Goal: Book appointment/travel/reservation

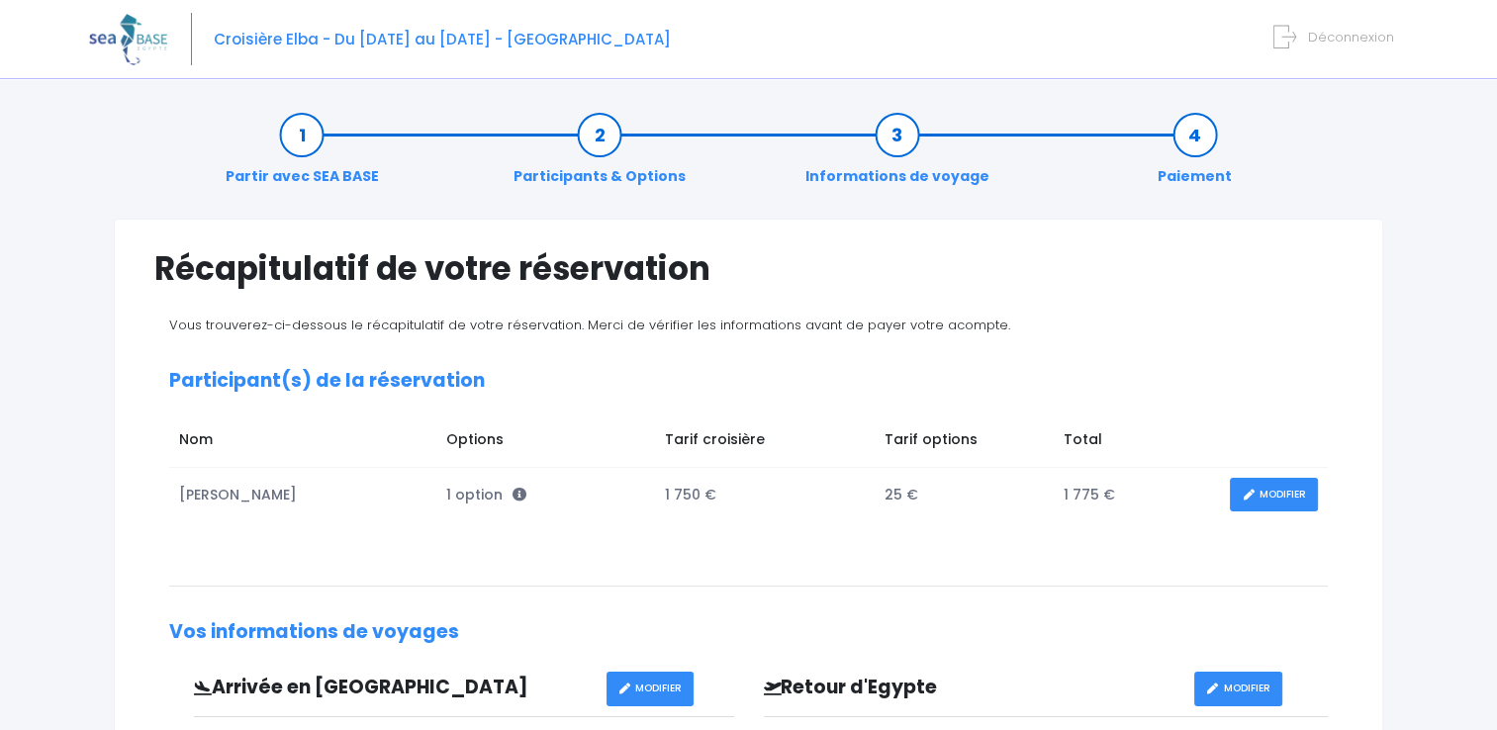
click at [598, 169] on link "Participants & Options" at bounding box center [599, 156] width 192 height 62
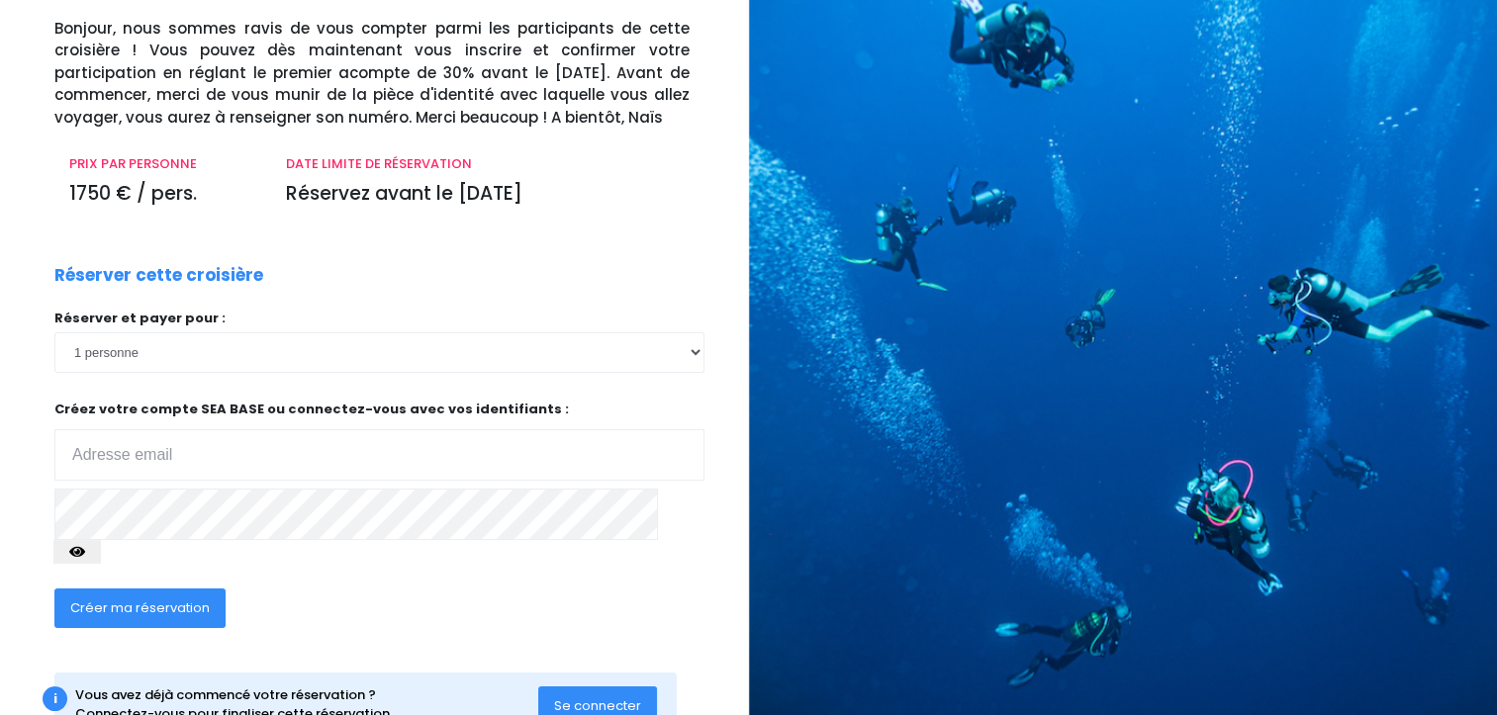
scroll to position [178, 0]
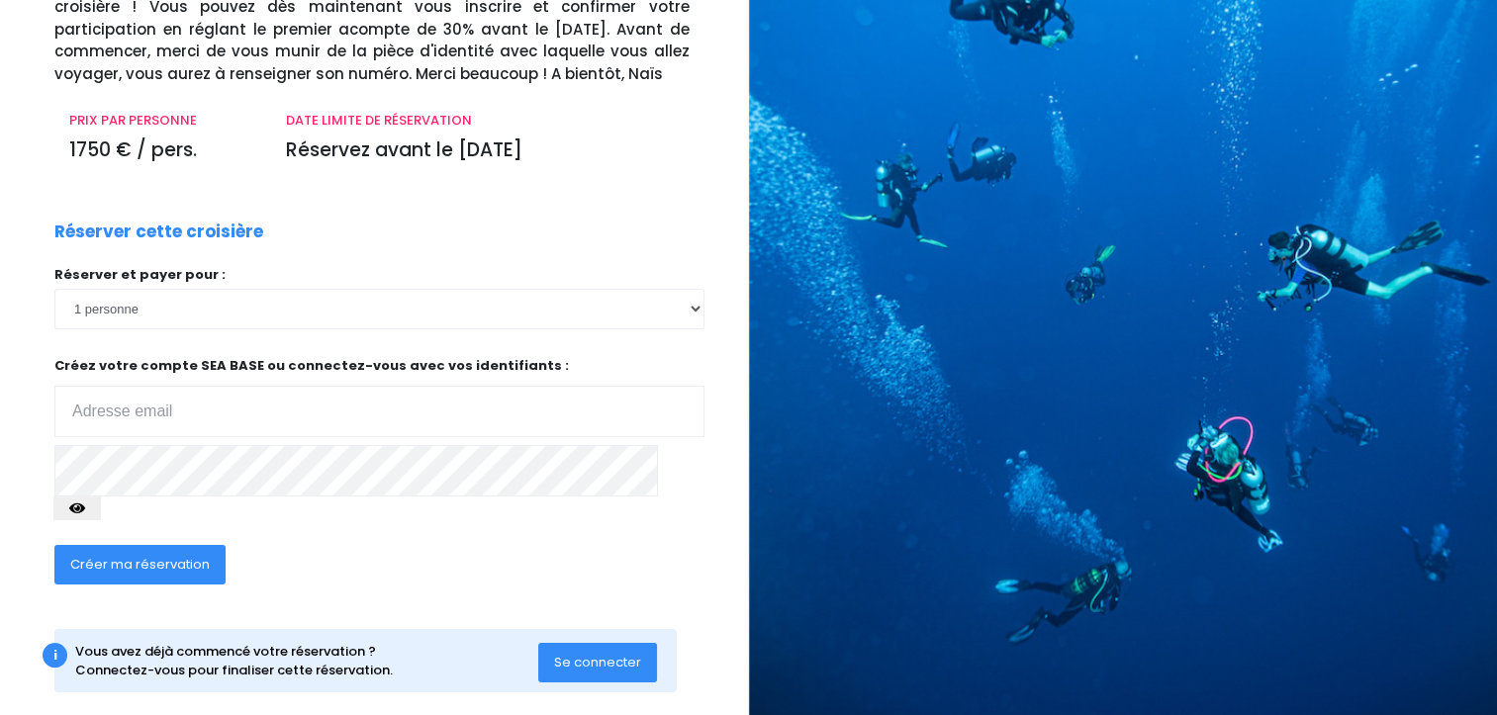
type input "[PERSON_NAME][EMAIL_ADDRESS][PERSON_NAME][DOMAIN_NAME]"
click at [594, 647] on button "Se connecter" at bounding box center [597, 663] width 119 height 40
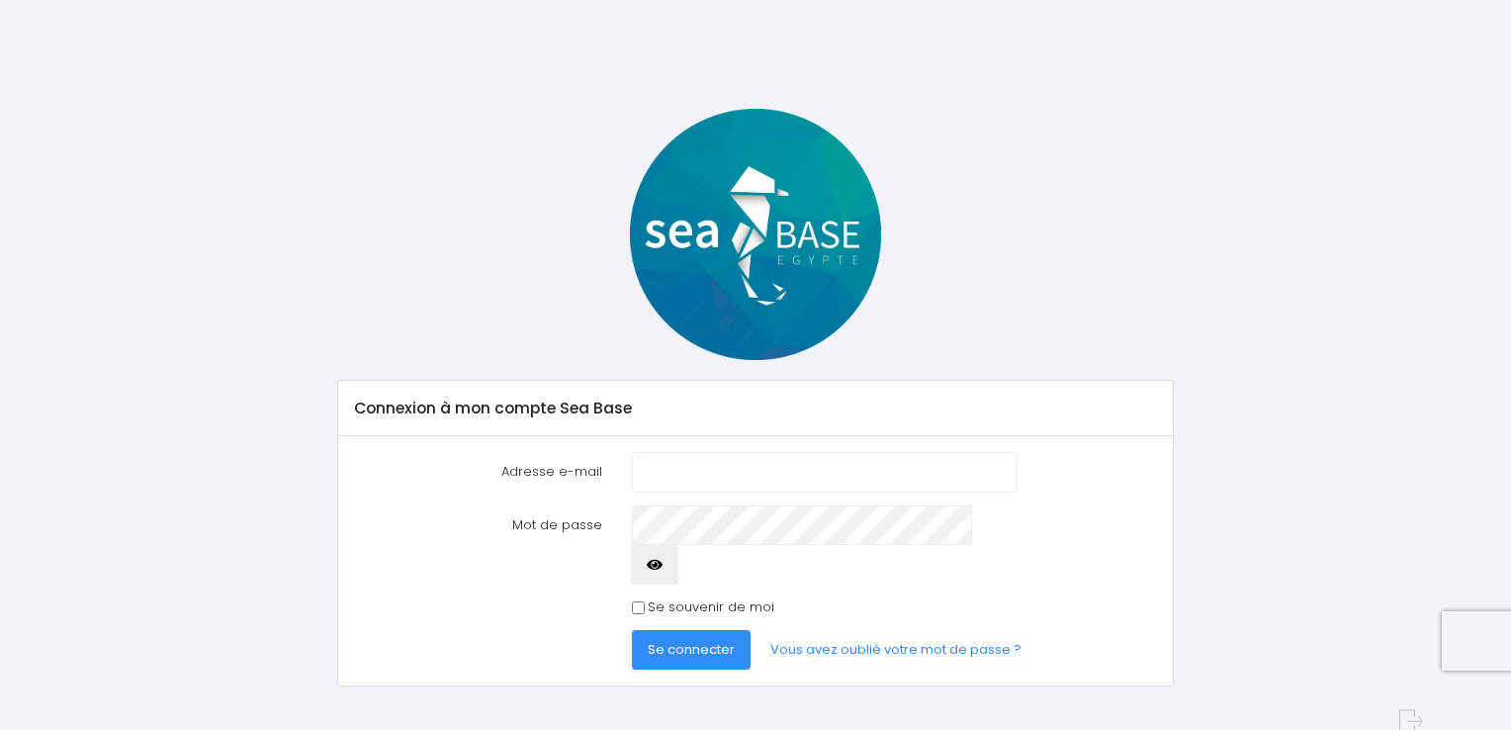
type input "[PERSON_NAME][EMAIL_ADDRESS][PERSON_NAME][DOMAIN_NAME]"
click at [717, 640] on span "Se connecter" at bounding box center [691, 649] width 87 height 19
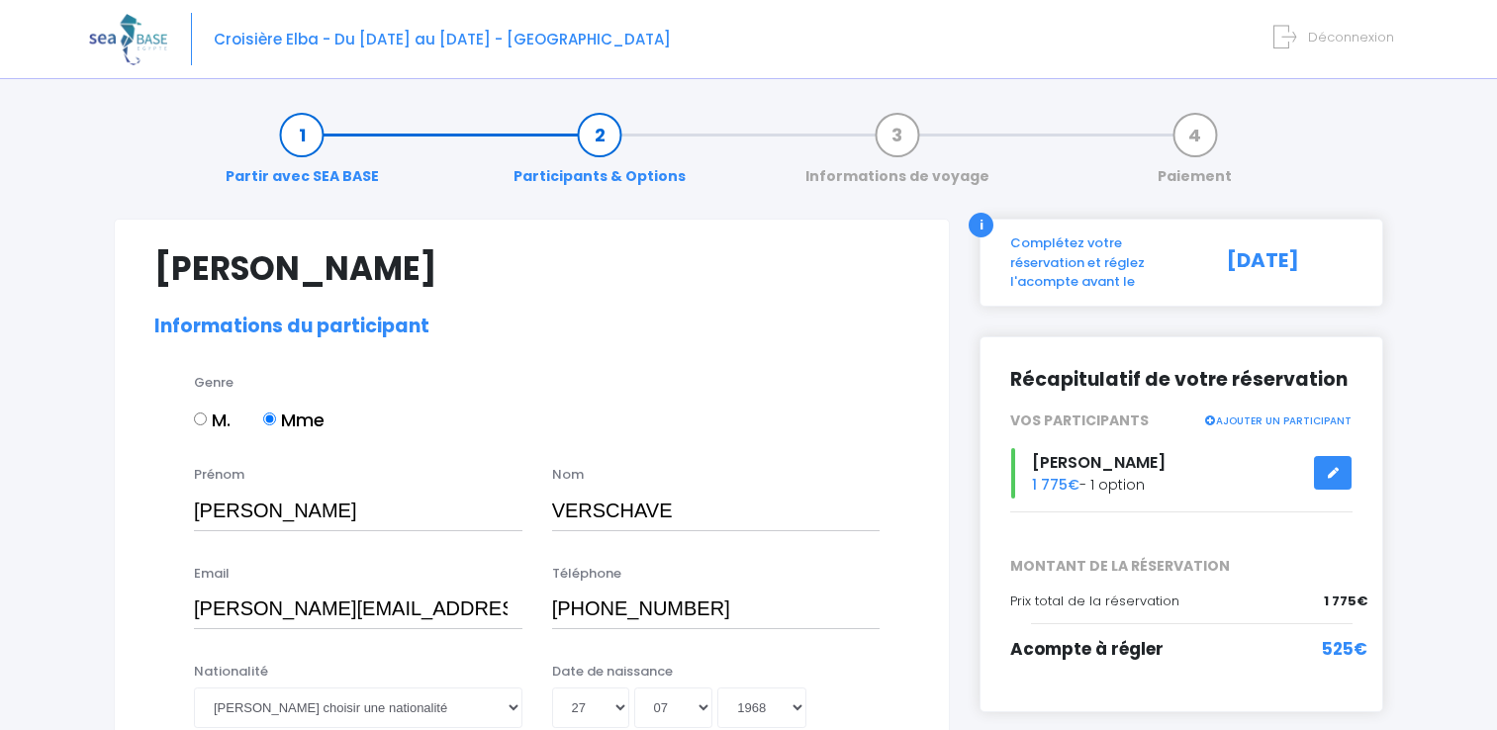
select select "N2"
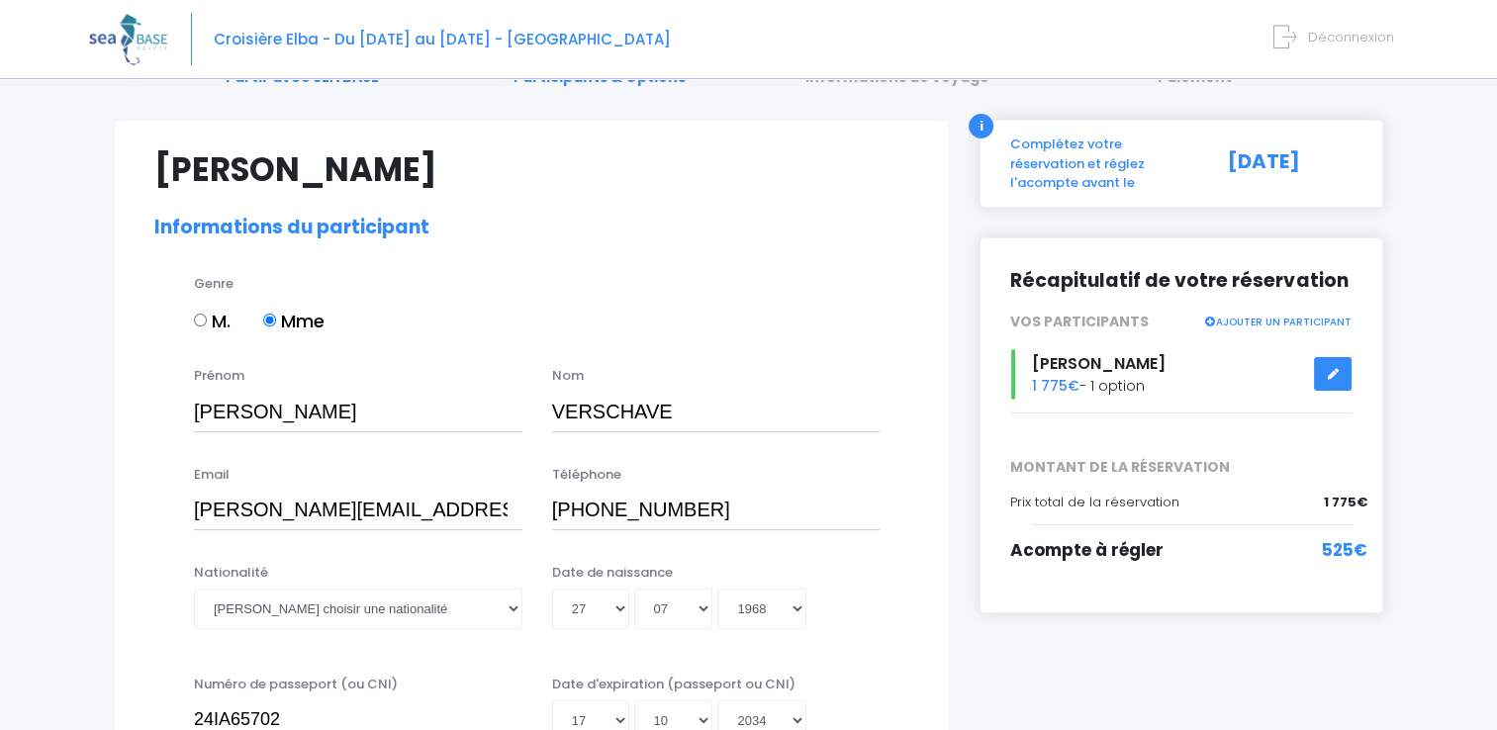
scroll to position [98, 0]
click at [452, 614] on select "Veuillez choisir une nationalité Afghane Albanaise Algerienne Allemande America…" at bounding box center [358, 610] width 328 height 40
select select "Française"
click at [194, 590] on select "Veuillez choisir une nationalité Afghane Albanaise Algerienne Allemande America…" at bounding box center [358, 610] width 328 height 40
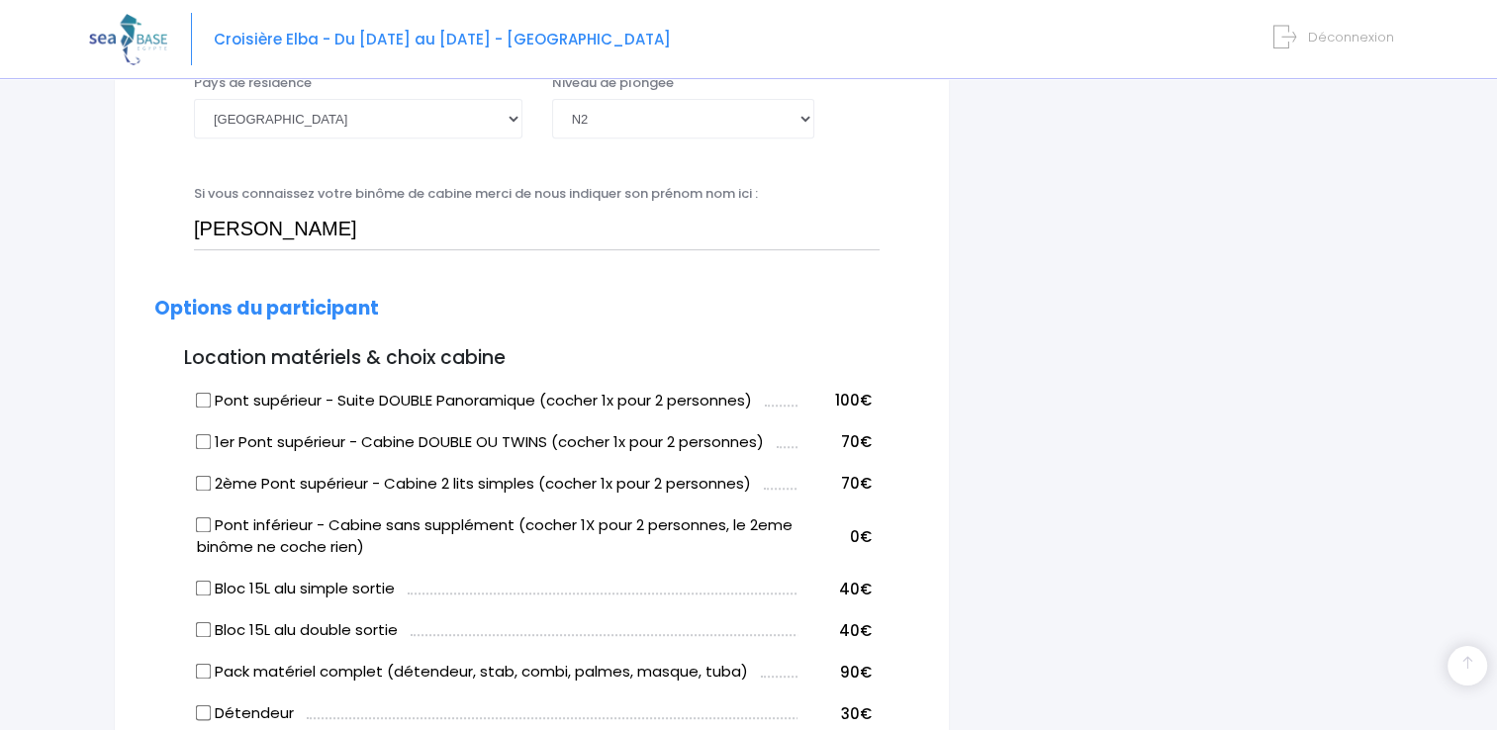
scroll to position [803, 0]
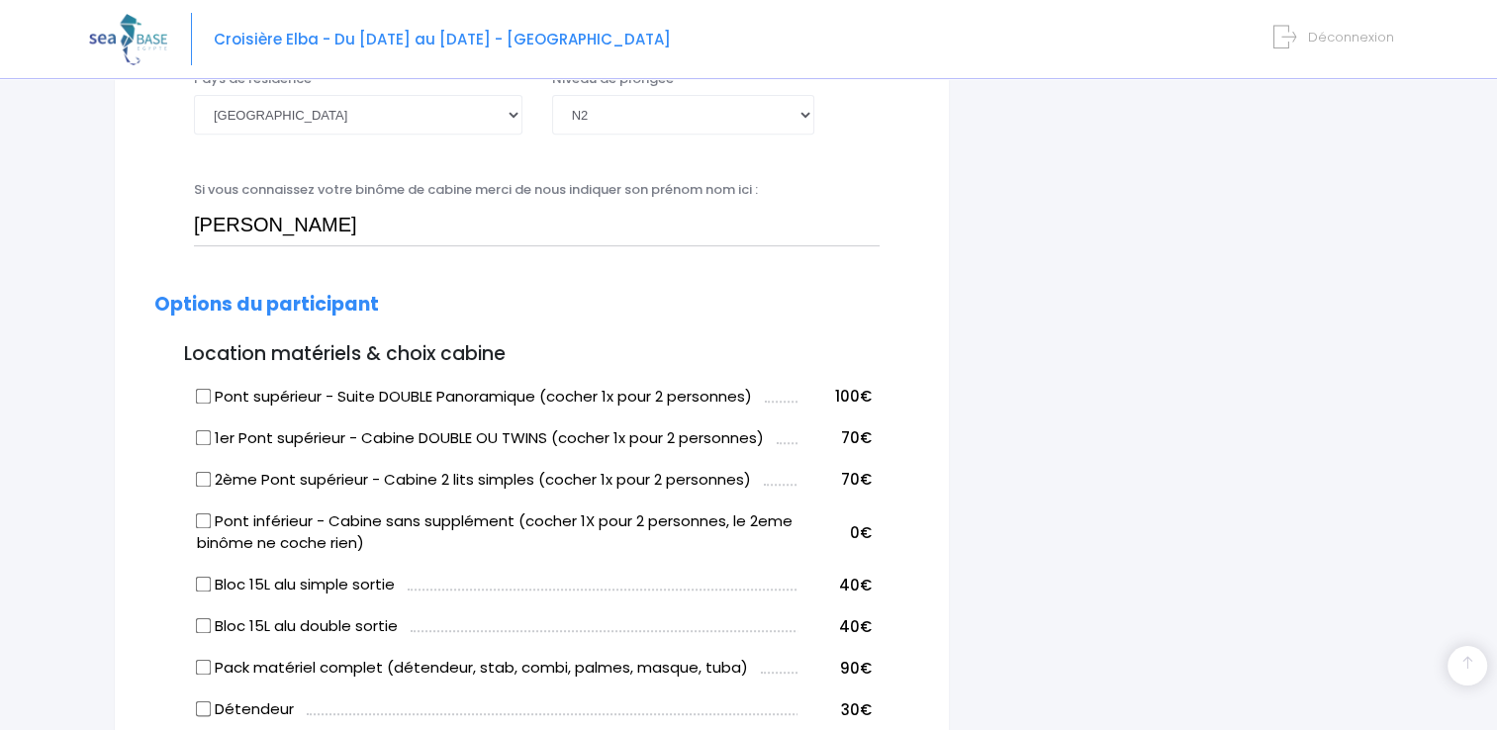
click at [198, 474] on input "2ème Pont supérieur - Cabine 2 lits simples (cocher 1x pour 2 personnes)" at bounding box center [204, 479] width 16 height 16
checkbox input "true"
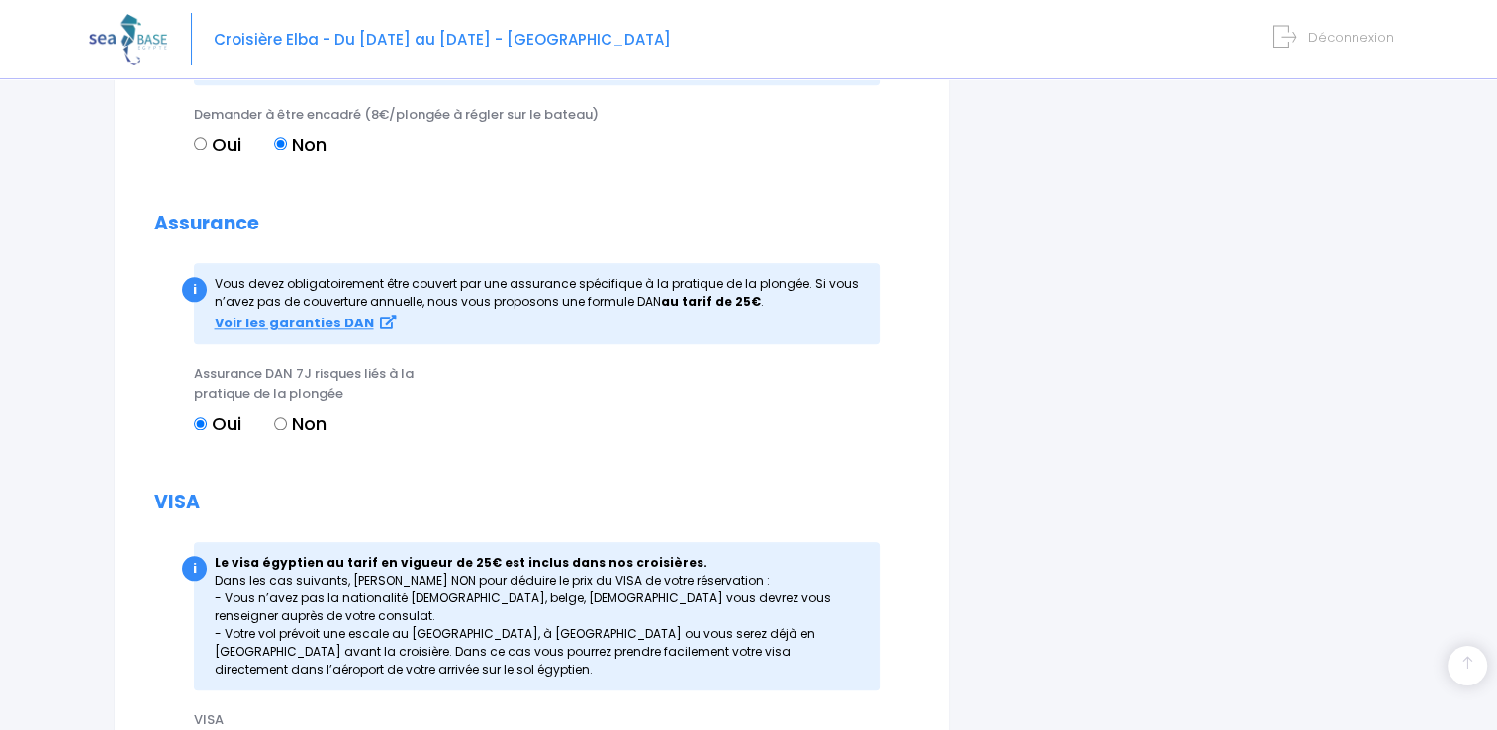
scroll to position [2068, 0]
click at [284, 421] on input "Non" at bounding box center [280, 422] width 13 height 13
radio input "true"
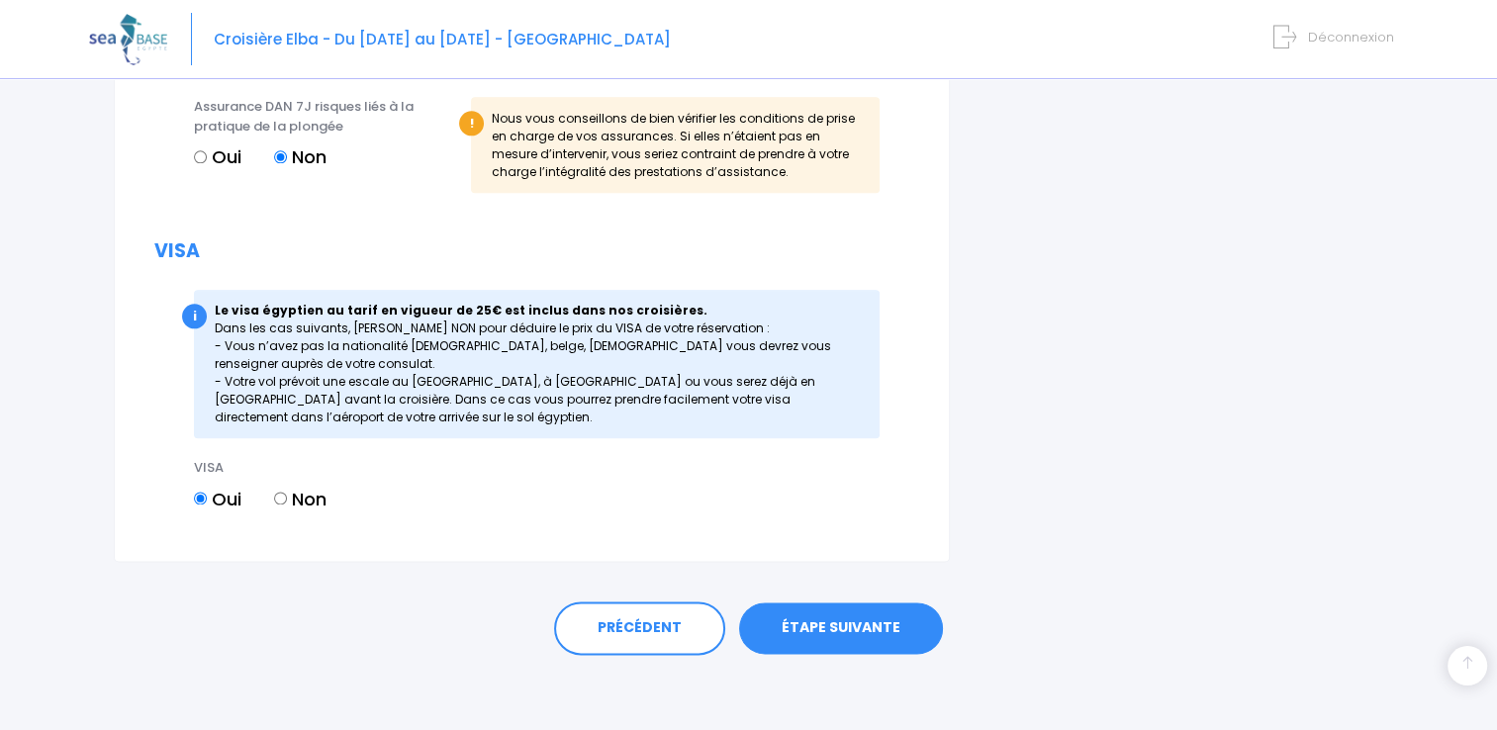
scroll to position [2334, 0]
click at [792, 631] on link "ÉTAPE SUIVANTE" at bounding box center [841, 627] width 204 height 51
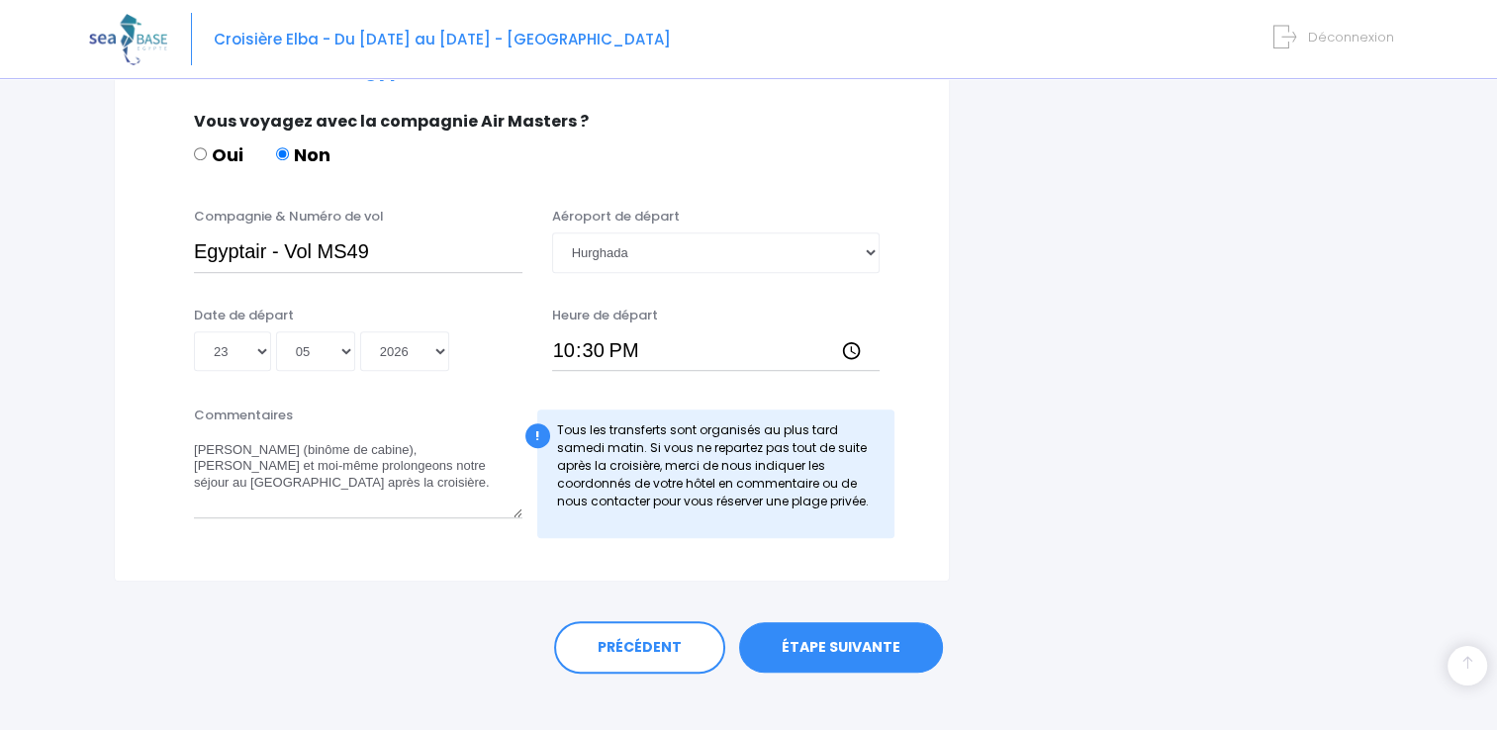
scroll to position [1208, 0]
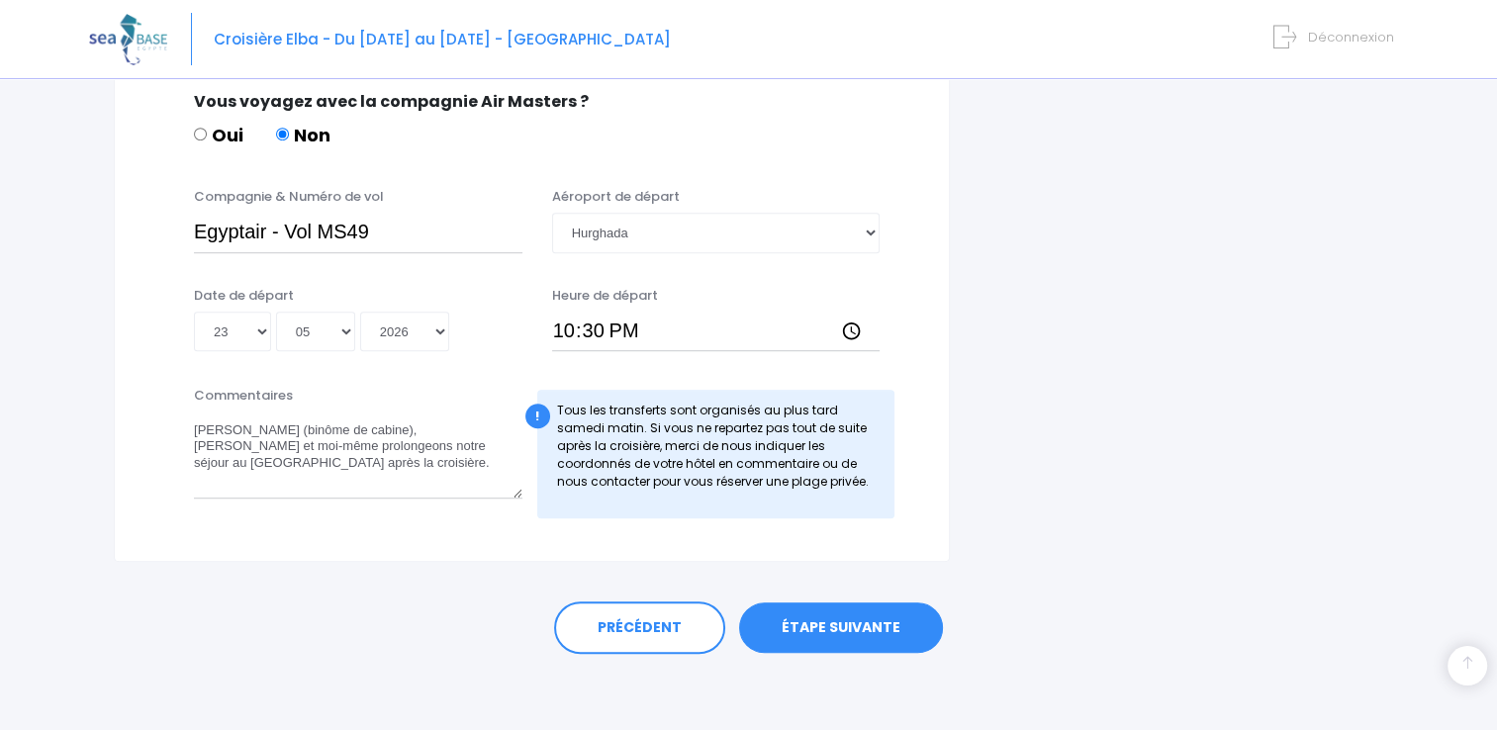
click at [841, 631] on link "ÉTAPE SUIVANTE" at bounding box center [841, 627] width 204 height 51
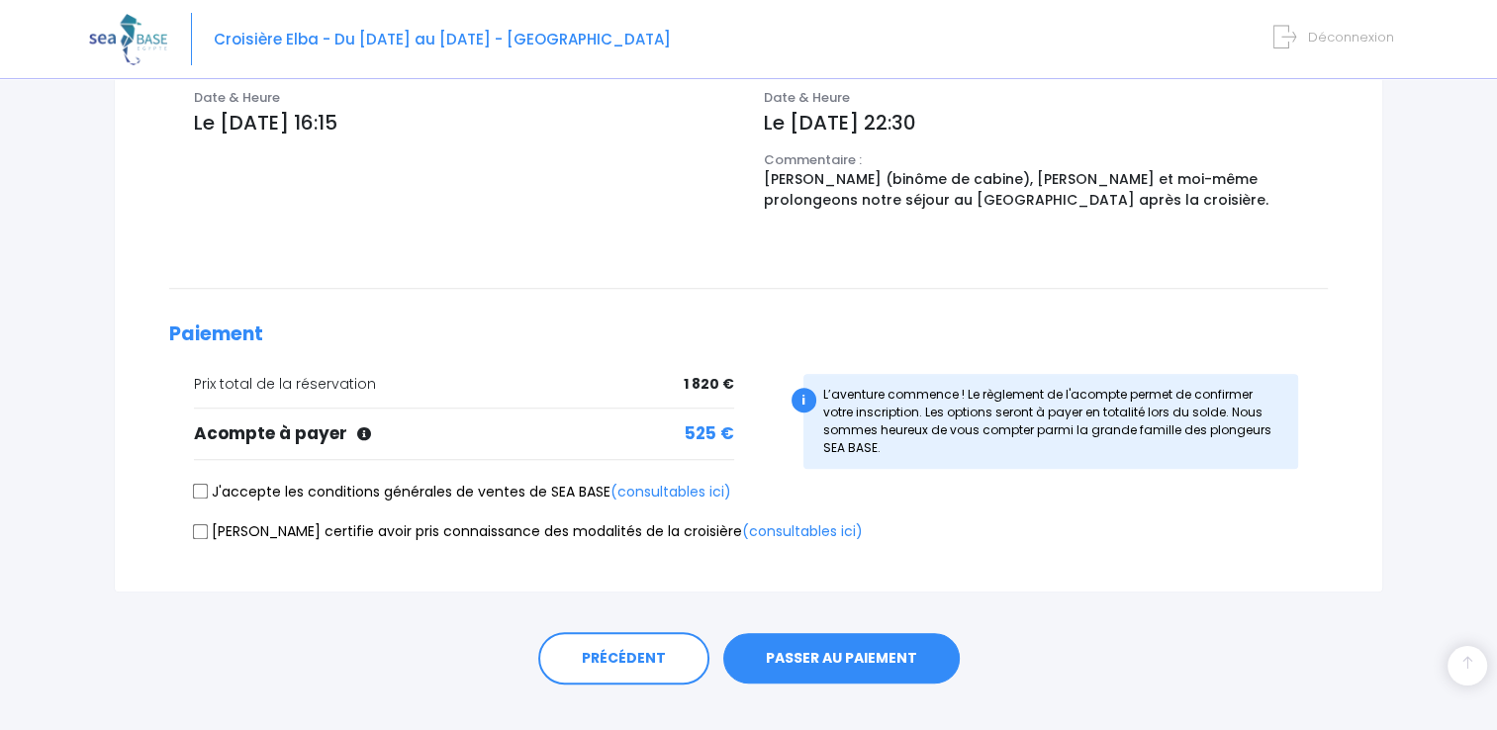
scroll to position [733, 0]
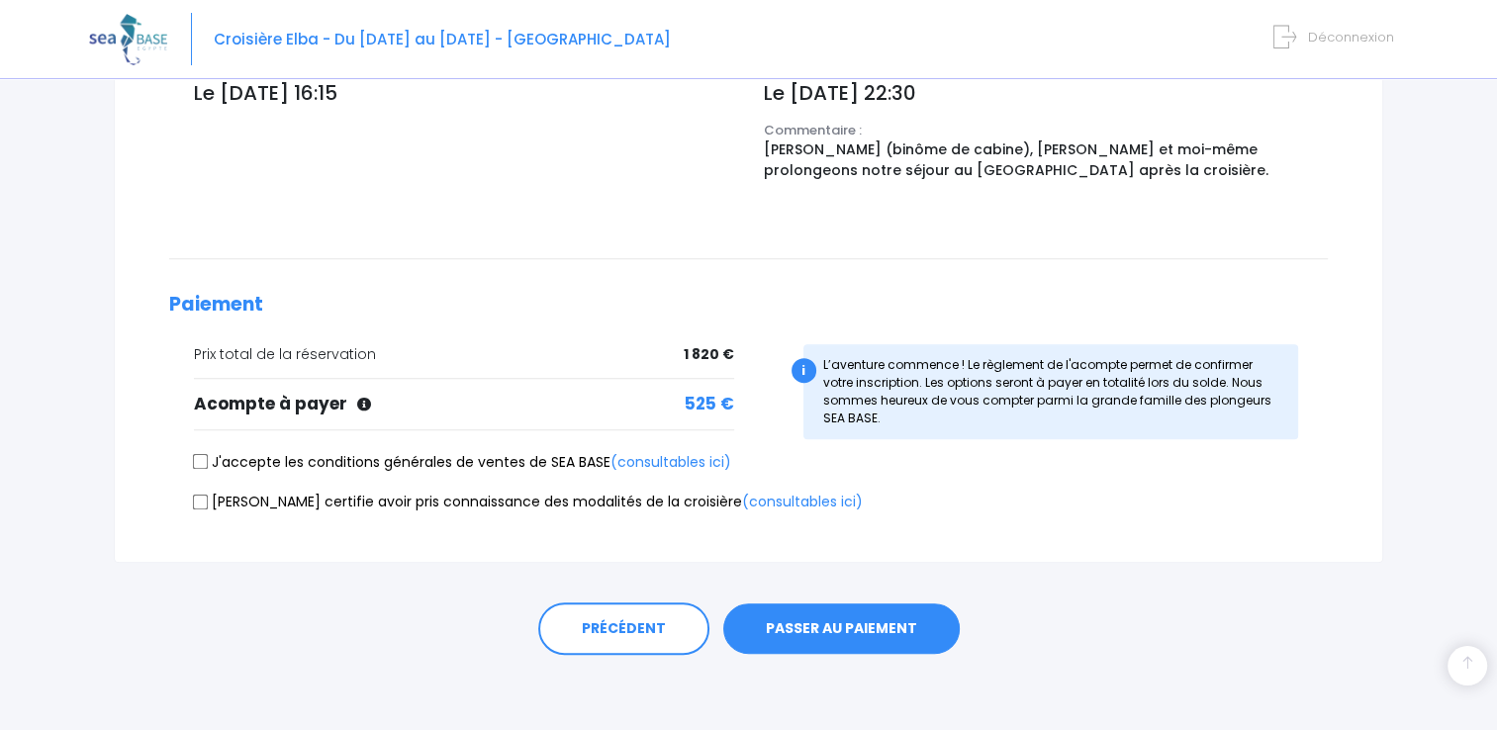
click at [197, 465] on input "J'accepte les conditions générales de ventes de SEA BASE (consultables ici)" at bounding box center [201, 462] width 16 height 16
checkbox input "true"
click at [197, 502] on input "Je certifie avoir pris connaissance des modalités de la croisière (consultables…" at bounding box center [201, 502] width 16 height 16
checkbox input "true"
click at [742, 502] on link "(consultables ici)" at bounding box center [802, 502] width 121 height 20
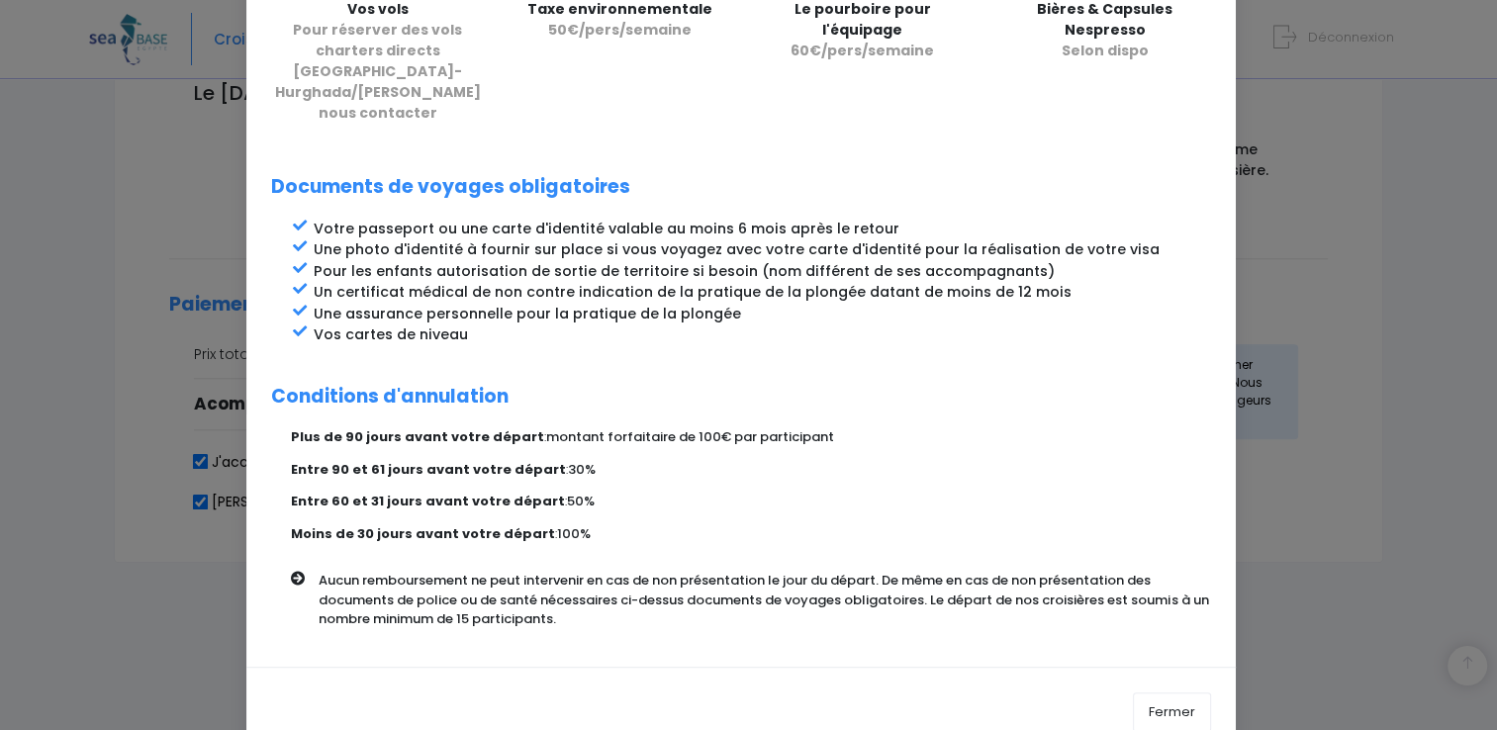
scroll to position [871, 0]
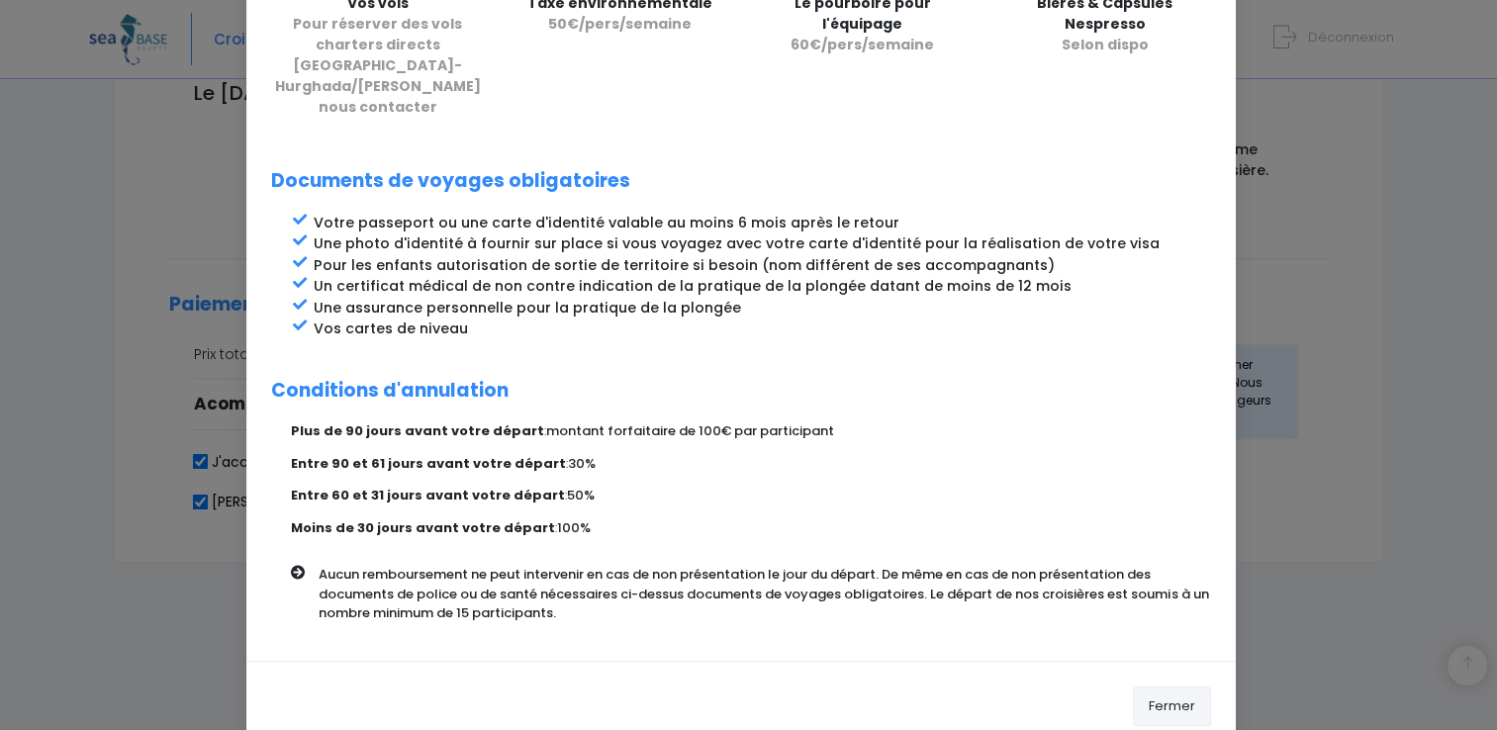
click at [1171, 686] on button "Fermer" at bounding box center [1172, 706] width 78 height 40
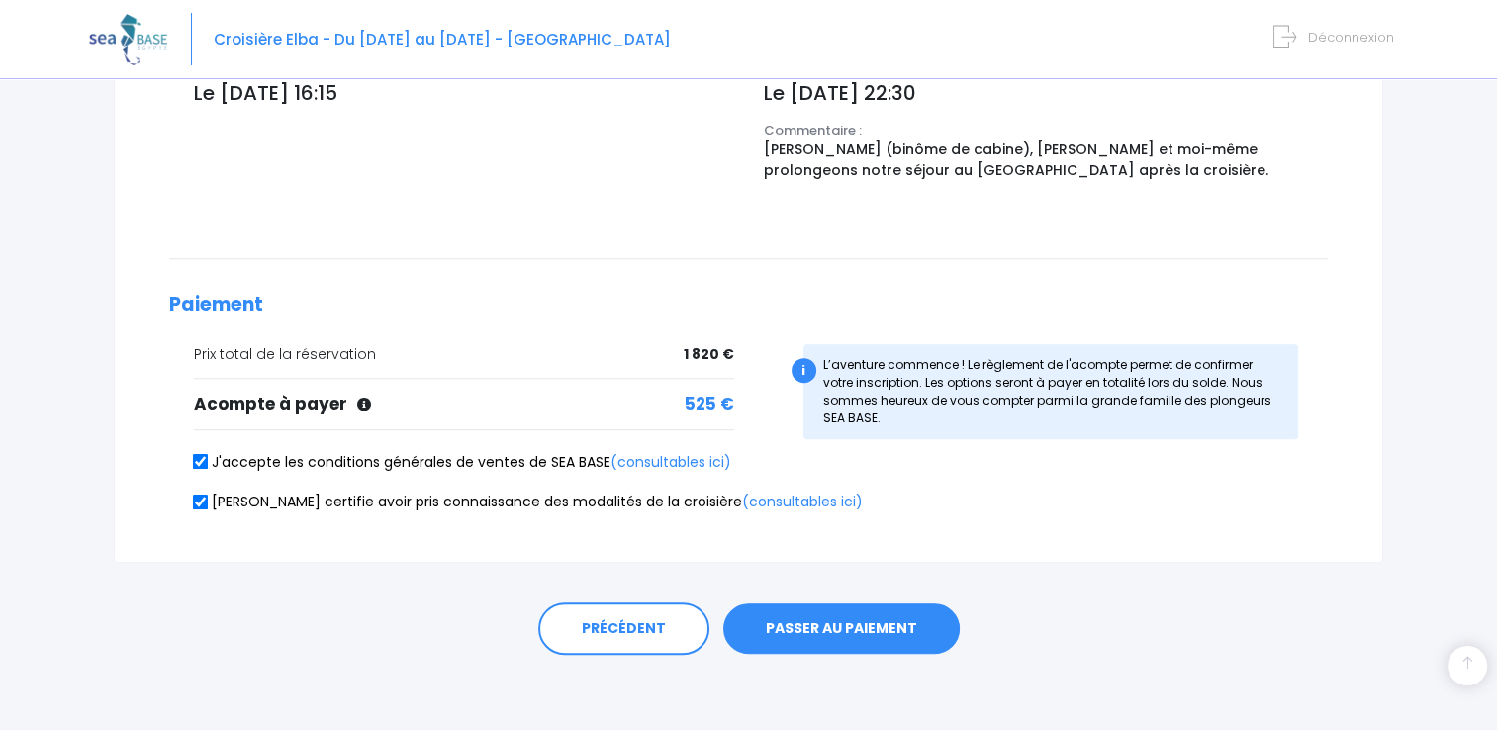
click at [882, 627] on button "PASSER AU PAIEMENT" at bounding box center [841, 628] width 236 height 51
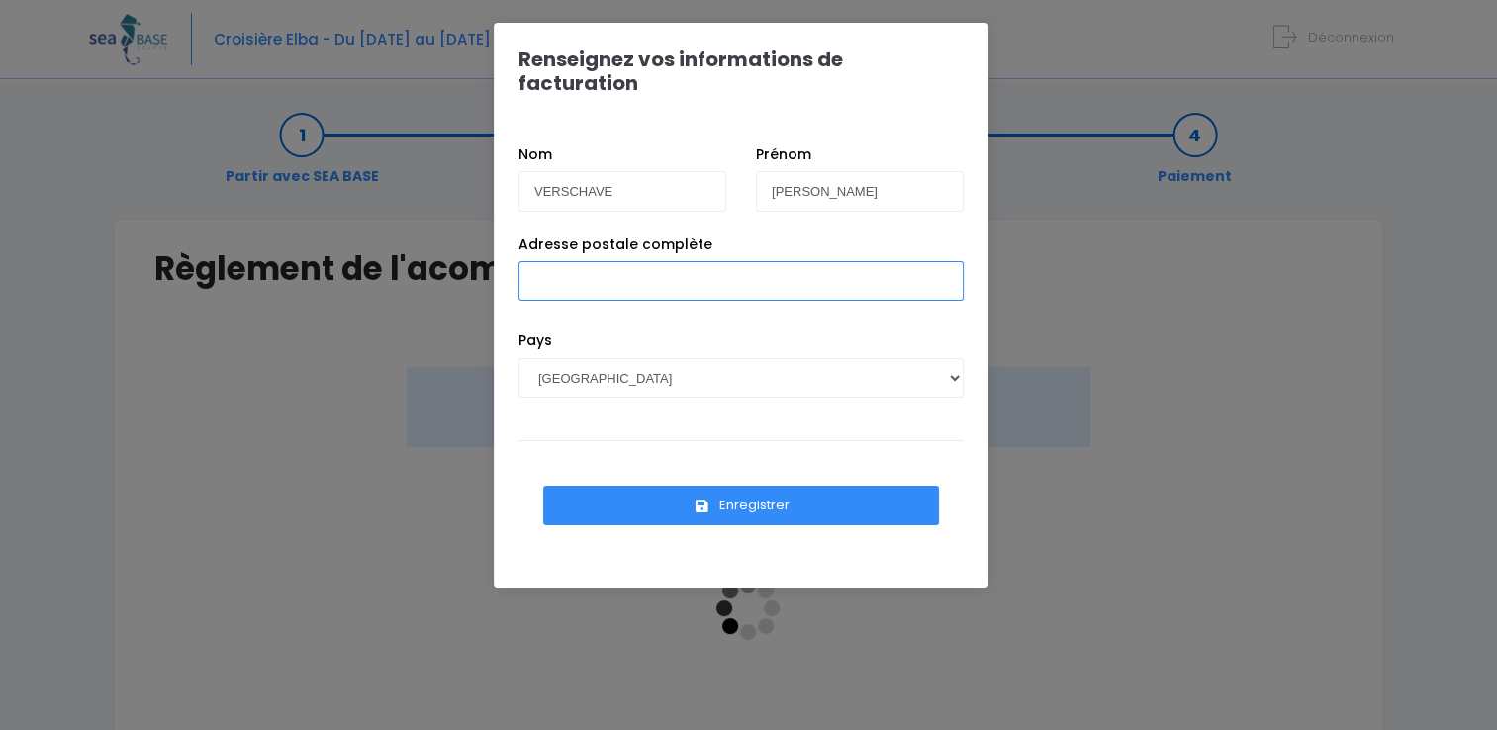
click at [676, 261] on input "Adresse postale complète" at bounding box center [740, 281] width 445 height 40
type input "49 boulevard d'Inkermann, 92200 Neuilly-sur-Seine"
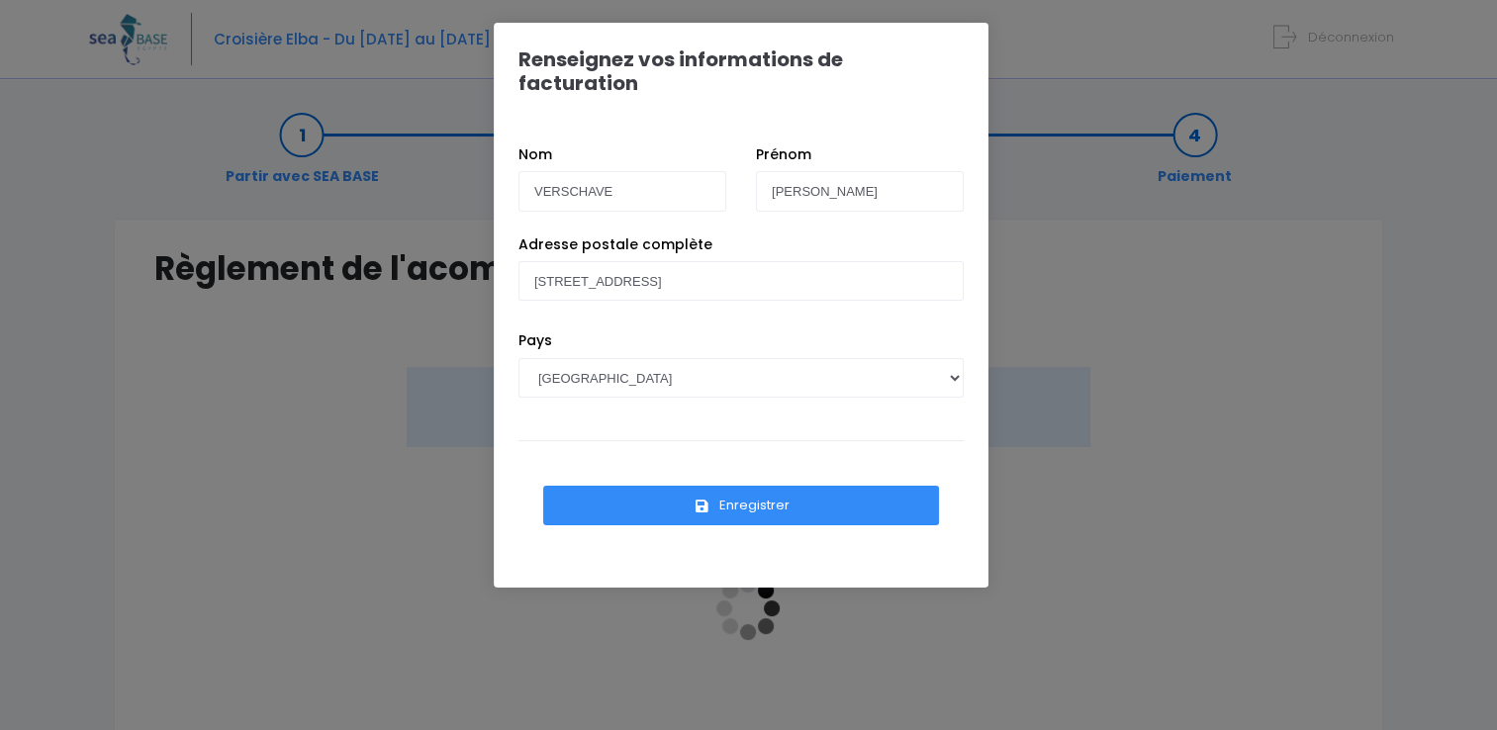
click at [729, 486] on button "Enregistrer" at bounding box center [741, 506] width 396 height 40
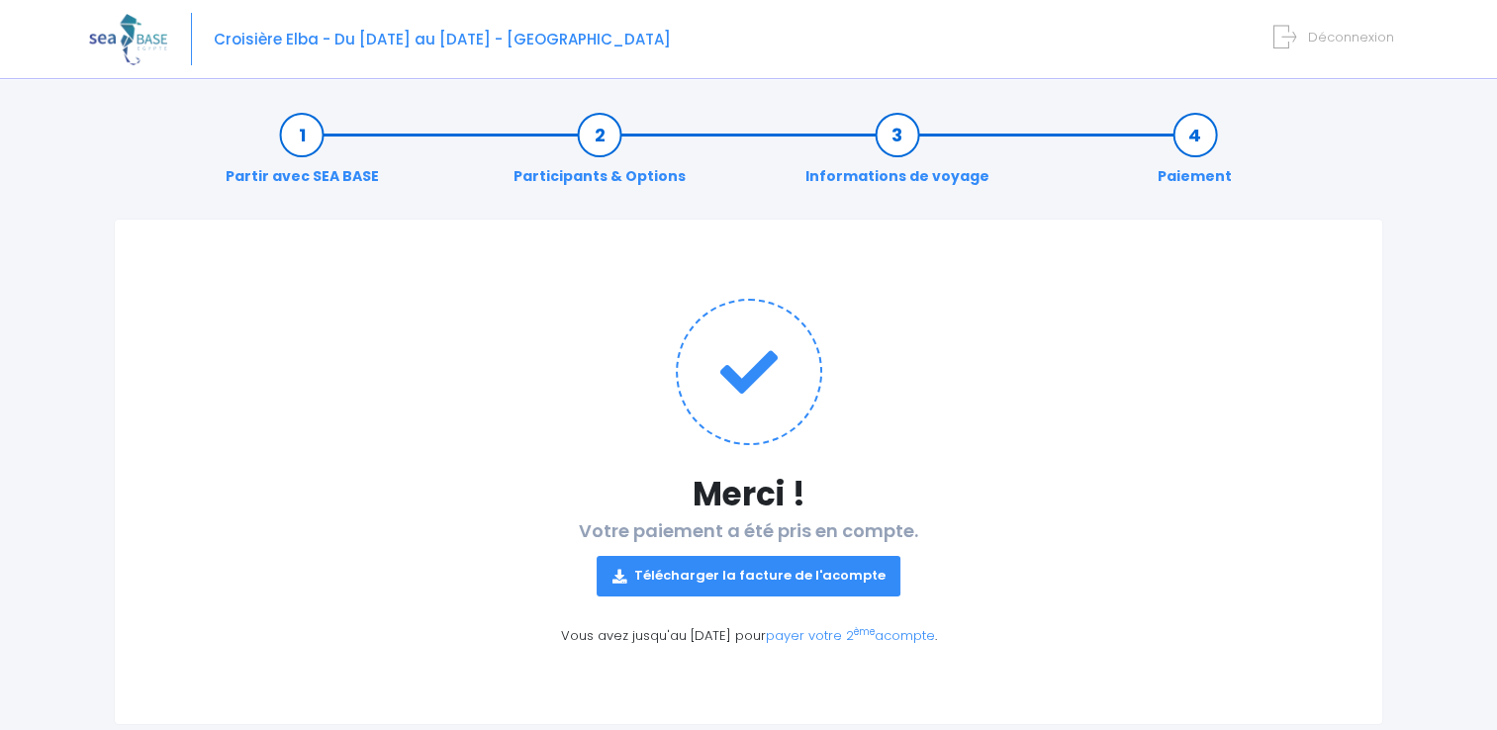
click at [744, 569] on link "Télécharger la facture de l'acompte" at bounding box center [748, 576] width 305 height 40
